Goal: Information Seeking & Learning: Learn about a topic

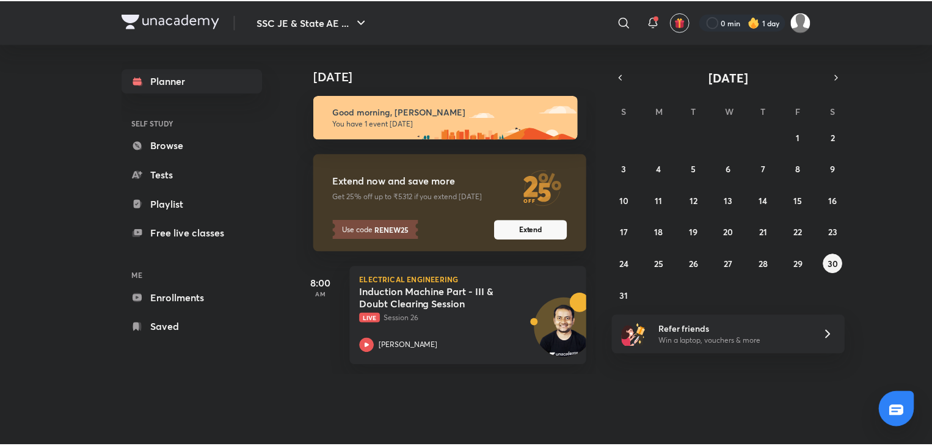
scroll to position [0, 10]
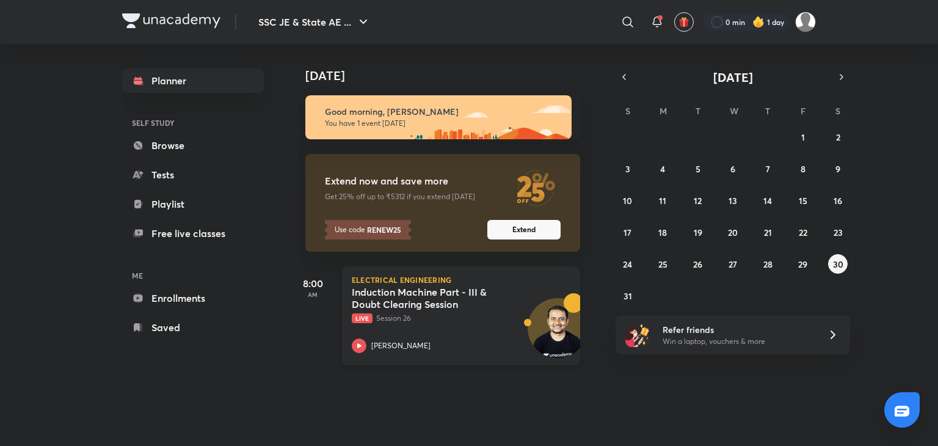
click at [442, 288] on h5 "Induction Machine Part - III & Doubt Clearing Session" at bounding box center [428, 298] width 152 height 24
click at [167, 169] on link "Tests" at bounding box center [193, 174] width 142 height 24
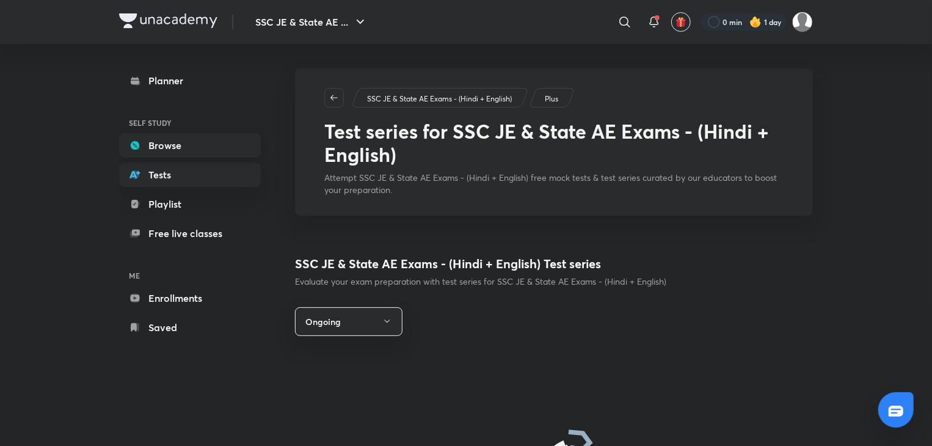
click at [171, 151] on link "Browse" at bounding box center [190, 145] width 142 height 24
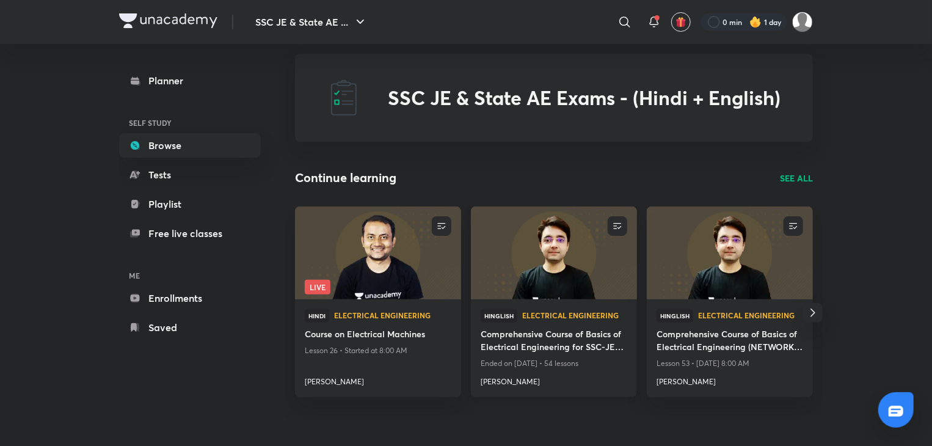
scroll to position [17, 0]
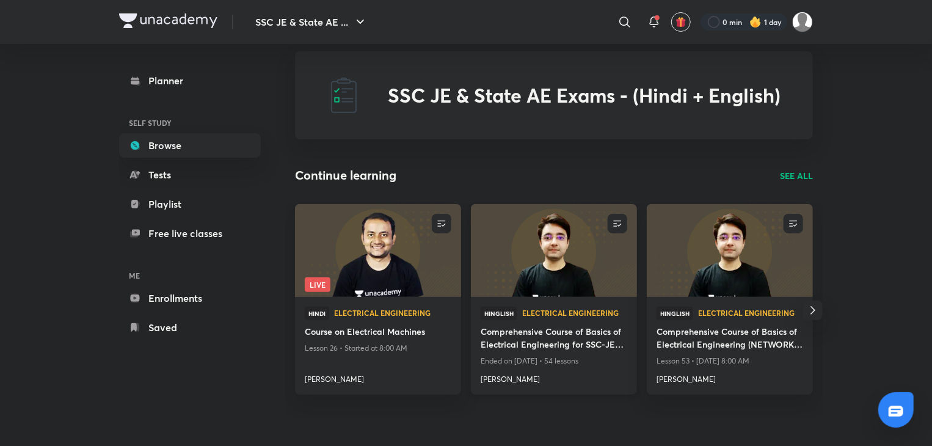
click at [528, 343] on h4 "Comprehensive Course of Basics of Electrical Engineering for SSC-JE 2025" at bounding box center [554, 339] width 147 height 28
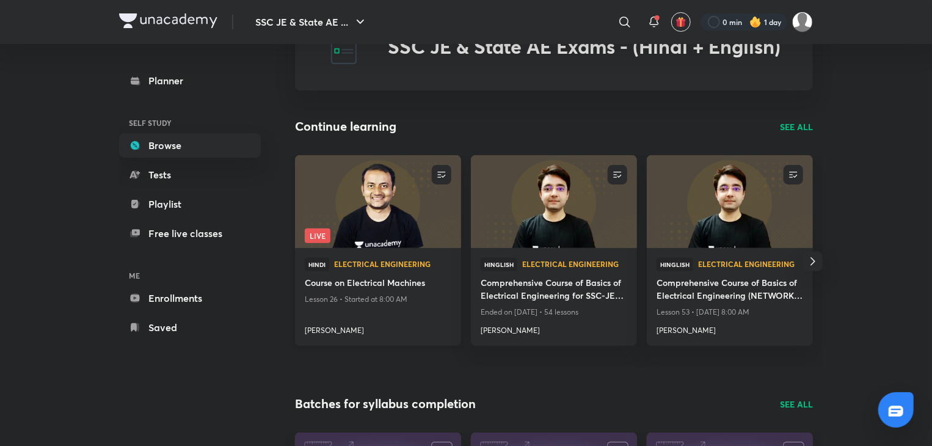
scroll to position [67, 0]
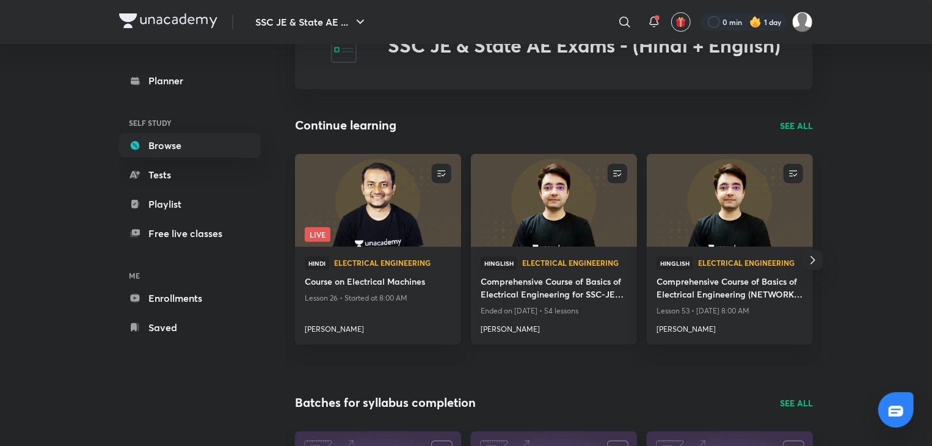
click at [574, 283] on h4 "Comprehensive Course of Basics of Electrical Engineering for SSC-JE 2025" at bounding box center [554, 289] width 147 height 28
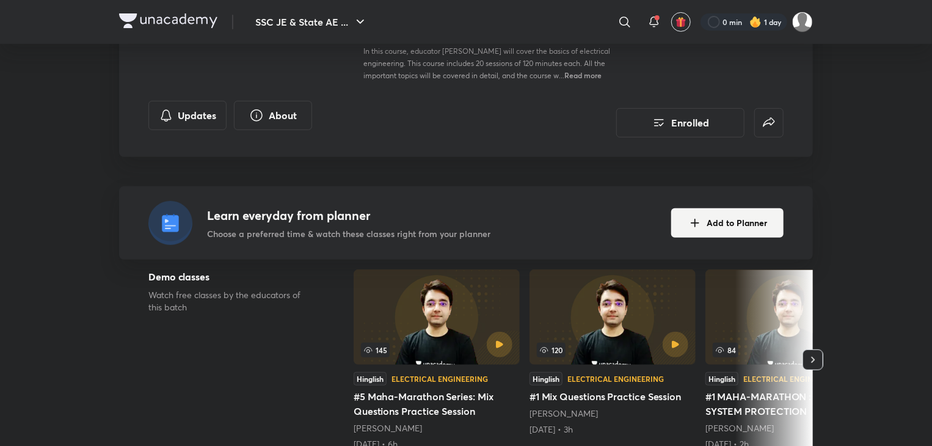
scroll to position [205, 0]
click at [681, 227] on button "Add to Planner" at bounding box center [727, 221] width 112 height 29
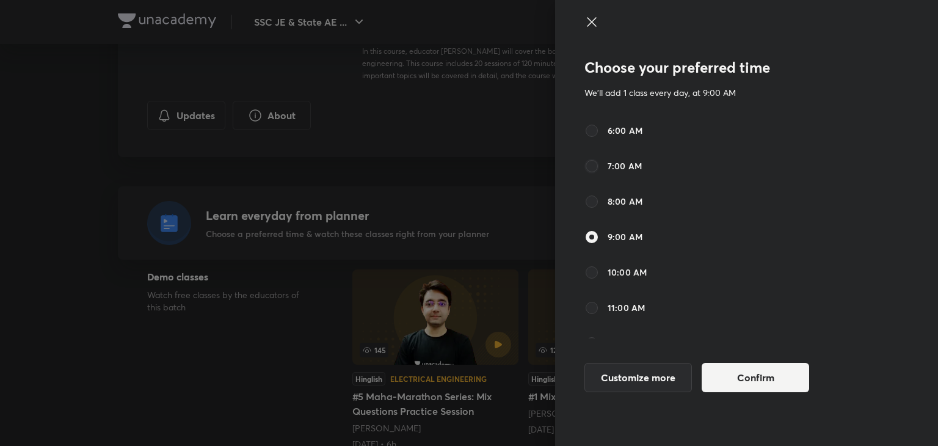
click at [587, 164] on input "7:00 AM" at bounding box center [591, 166] width 15 height 15
radio input "true"
radio input "false"
click at [767, 382] on button "Confirm" at bounding box center [755, 375] width 107 height 29
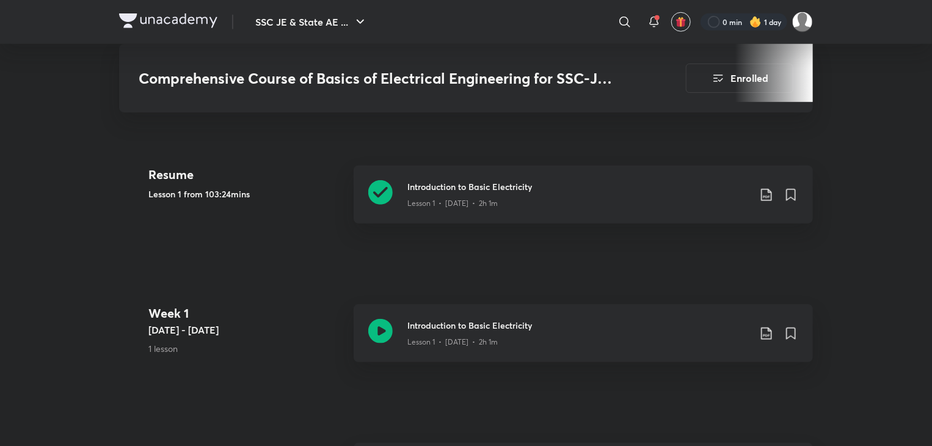
scroll to position [564, 0]
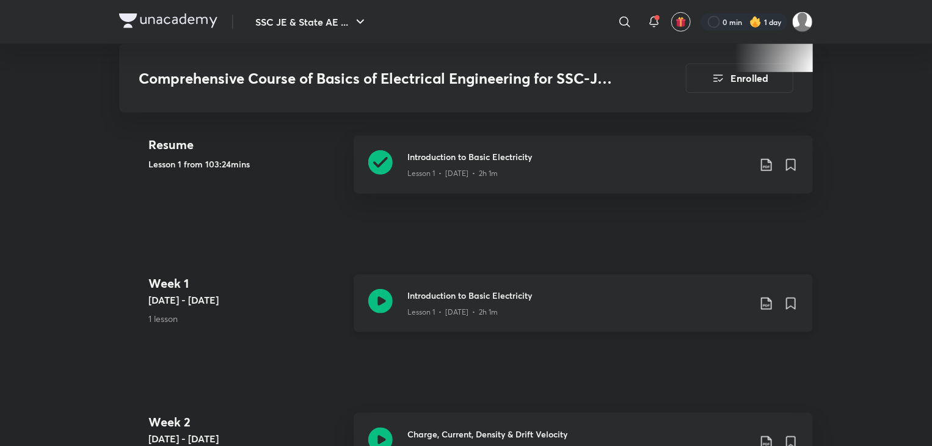
click at [374, 300] on icon at bounding box center [380, 301] width 24 height 24
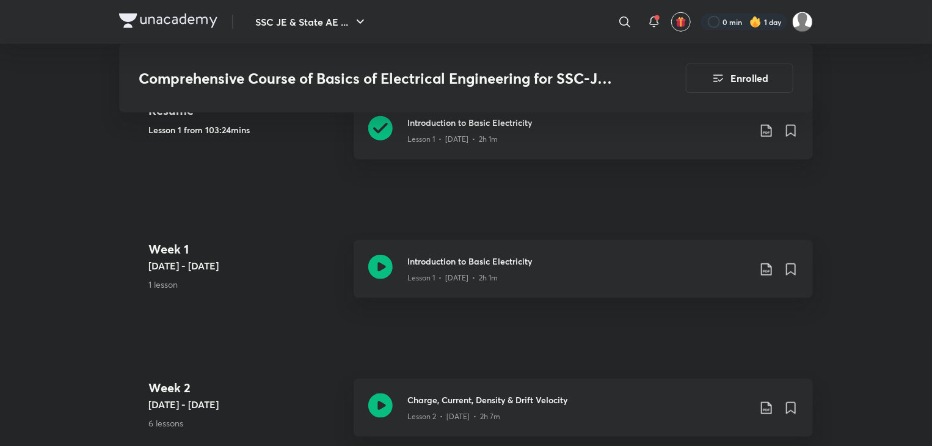
scroll to position [628, 0]
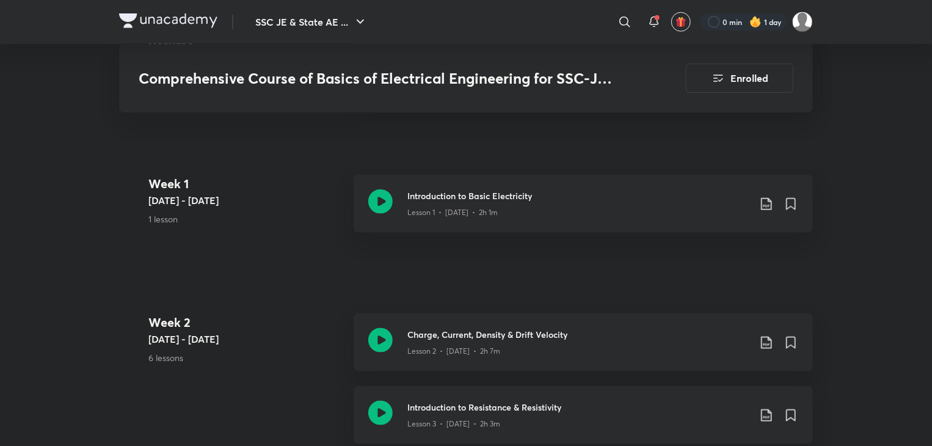
scroll to position [664, 0]
click at [376, 340] on icon at bounding box center [380, 339] width 24 height 24
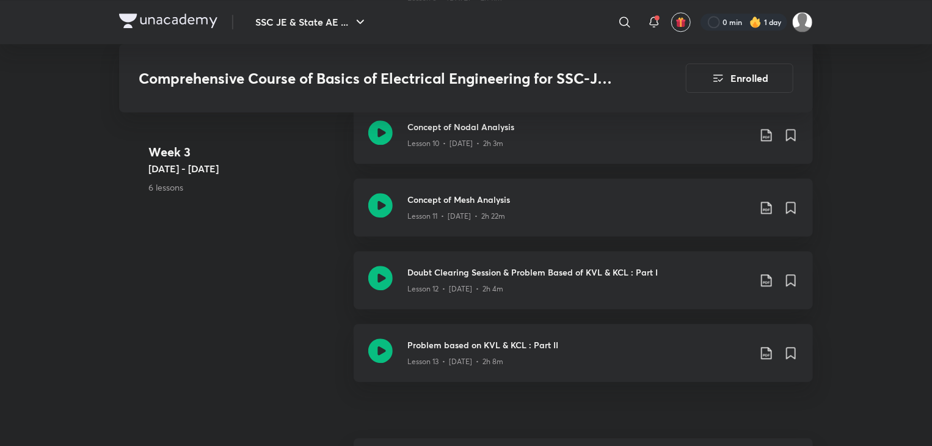
scroll to position [1519, 0]
